Goal: Task Accomplishment & Management: Manage account settings

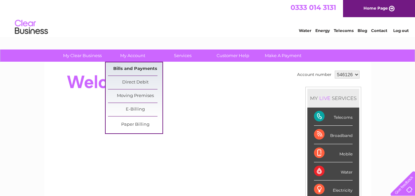
click at [137, 68] on link "Bills and Payments" at bounding box center [135, 68] width 54 height 13
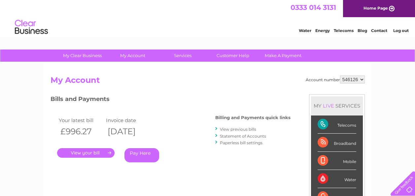
click at [233, 130] on link "View previous bills" at bounding box center [238, 129] width 36 height 5
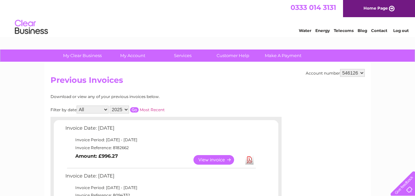
click at [214, 162] on link "View" at bounding box center [217, 160] width 48 height 10
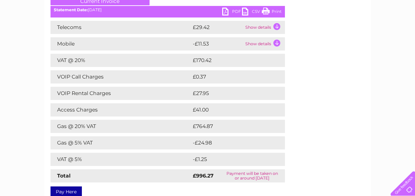
scroll to position [106, 0]
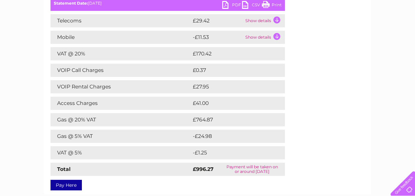
click at [227, 5] on link "PDF" at bounding box center [232, 6] width 20 height 10
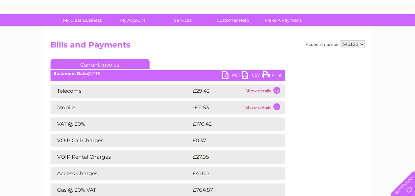
scroll to position [0, 0]
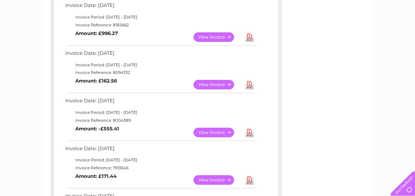
scroll to position [123, 0]
